Goal: Navigation & Orientation: Find specific page/section

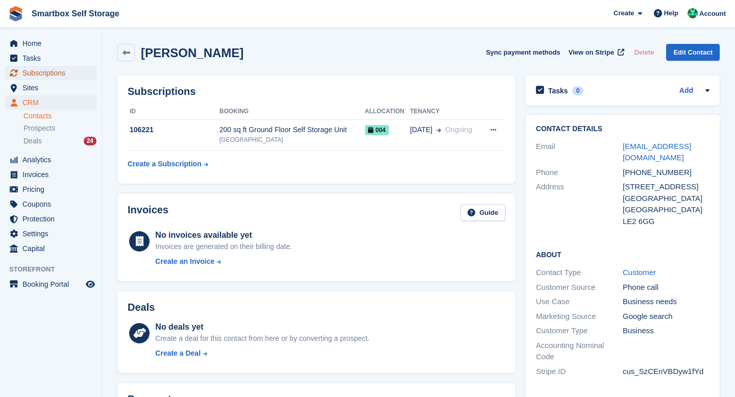
click at [44, 76] on span "Subscriptions" at bounding box center [52, 73] width 61 height 14
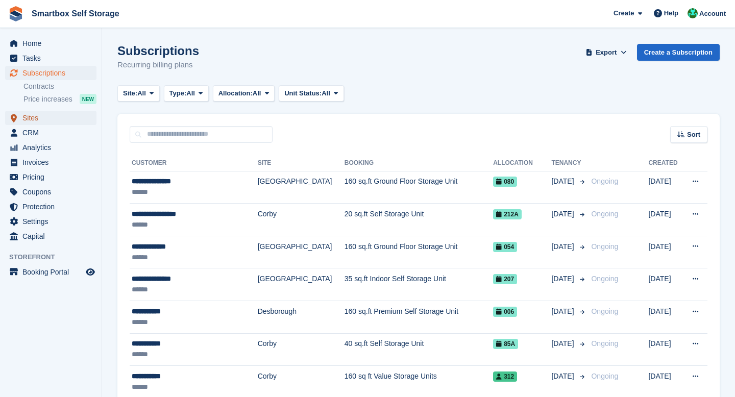
click at [41, 119] on span "Sites" at bounding box center [52, 118] width 61 height 14
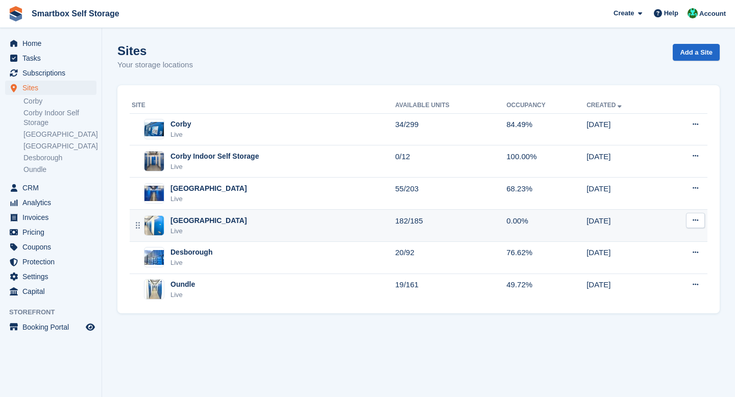
click at [185, 225] on div "[GEOGRAPHIC_DATA]" at bounding box center [209, 220] width 77 height 11
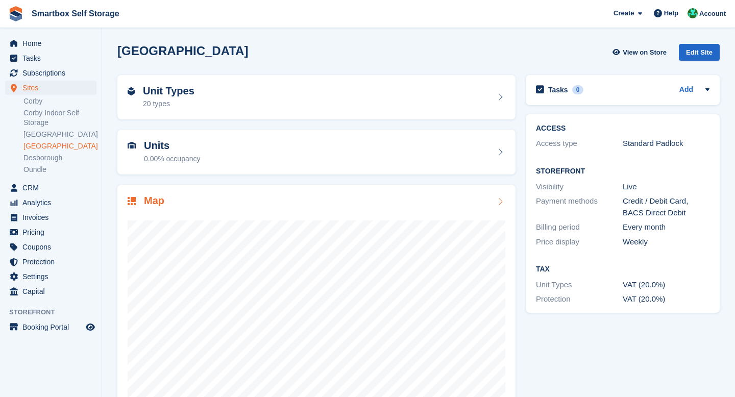
scroll to position [38, 0]
